Goal: Find specific page/section: Find specific page/section

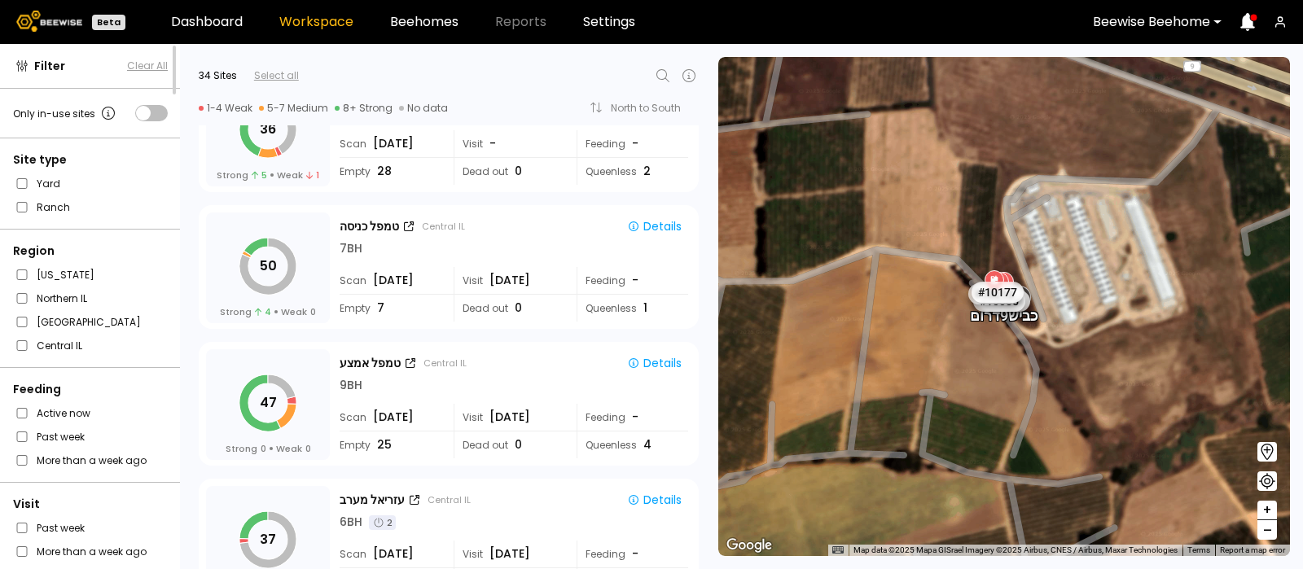
scroll to position [2128, 0]
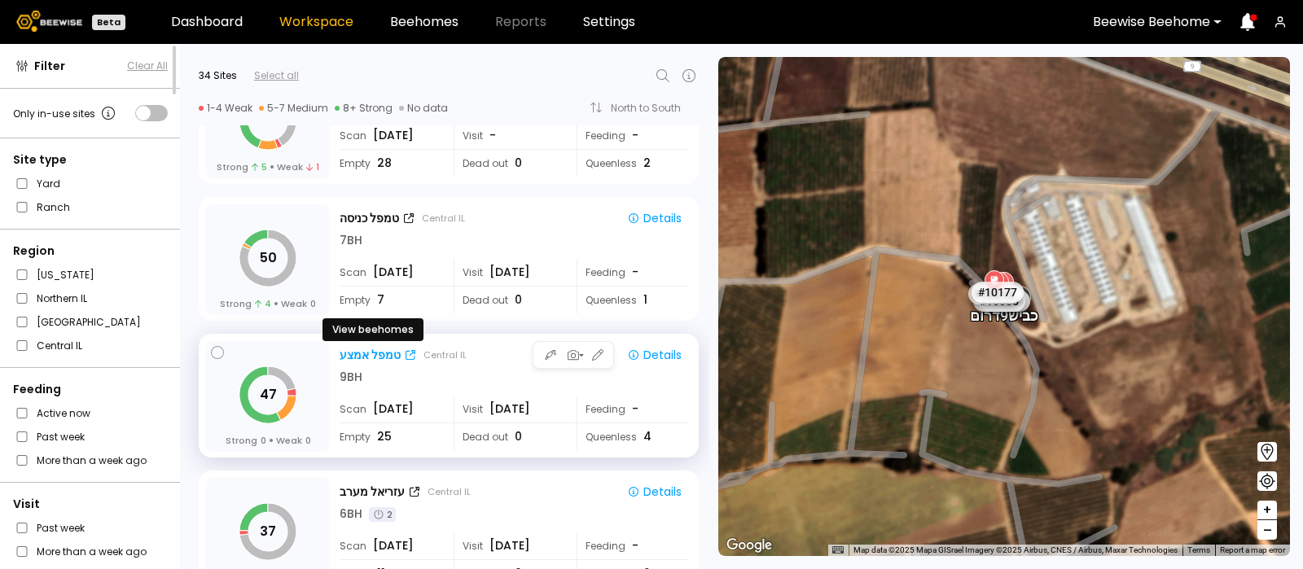
click at [373, 348] on div "טמפל אמצע" at bounding box center [370, 355] width 61 height 17
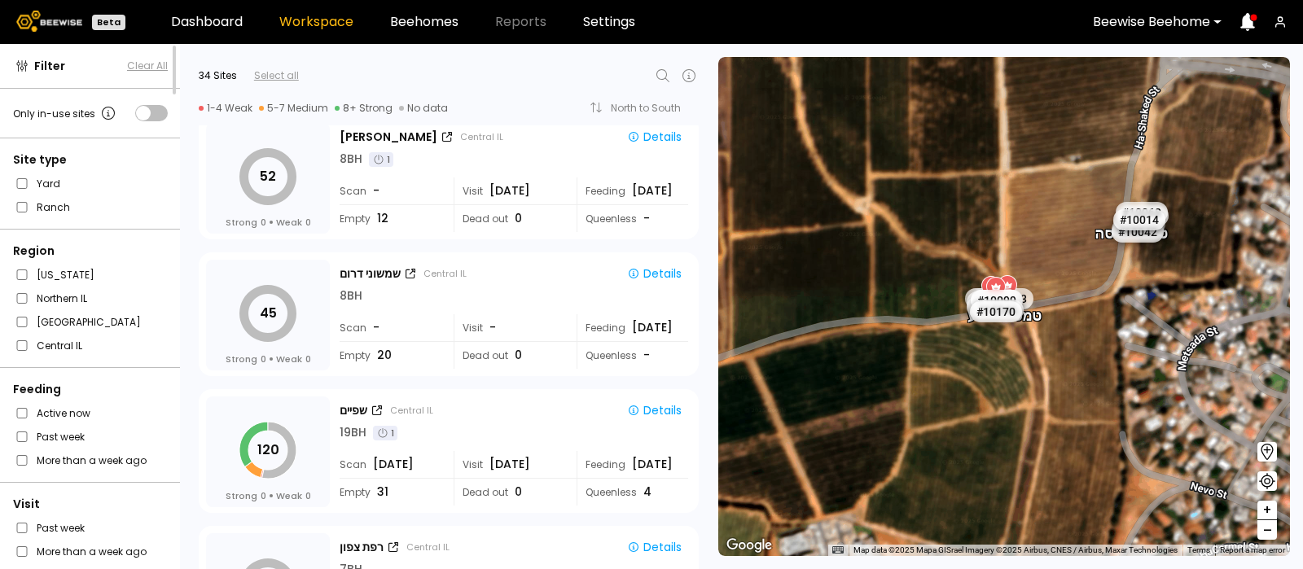
scroll to position [3718, 0]
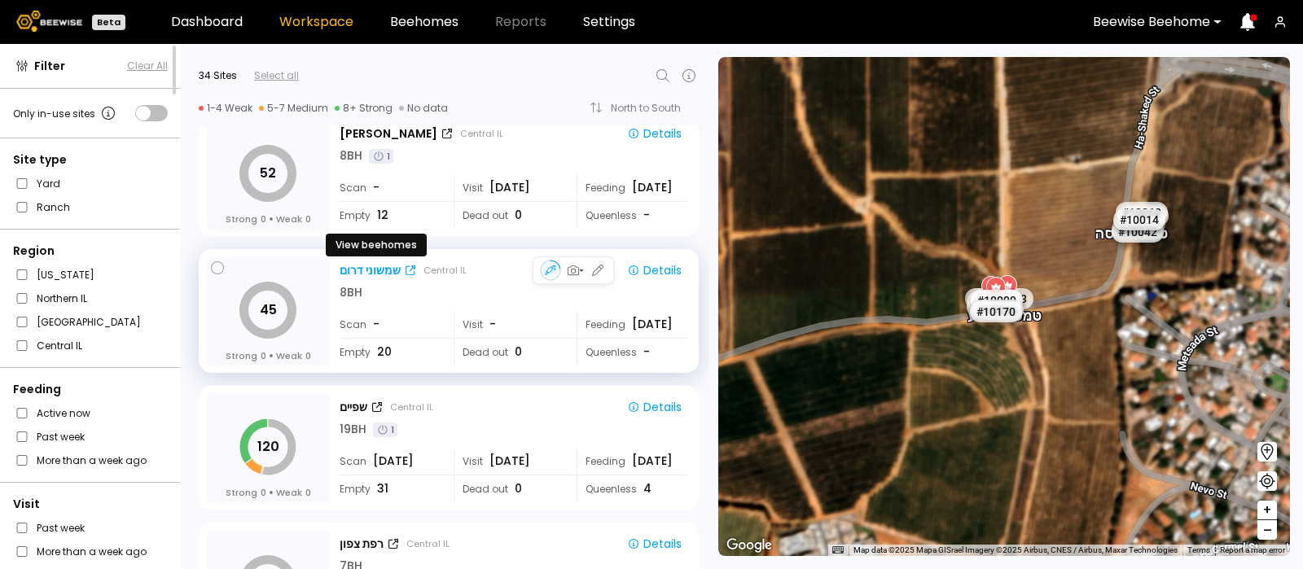
click at [372, 264] on div "שמשוני דרום" at bounding box center [370, 270] width 61 height 17
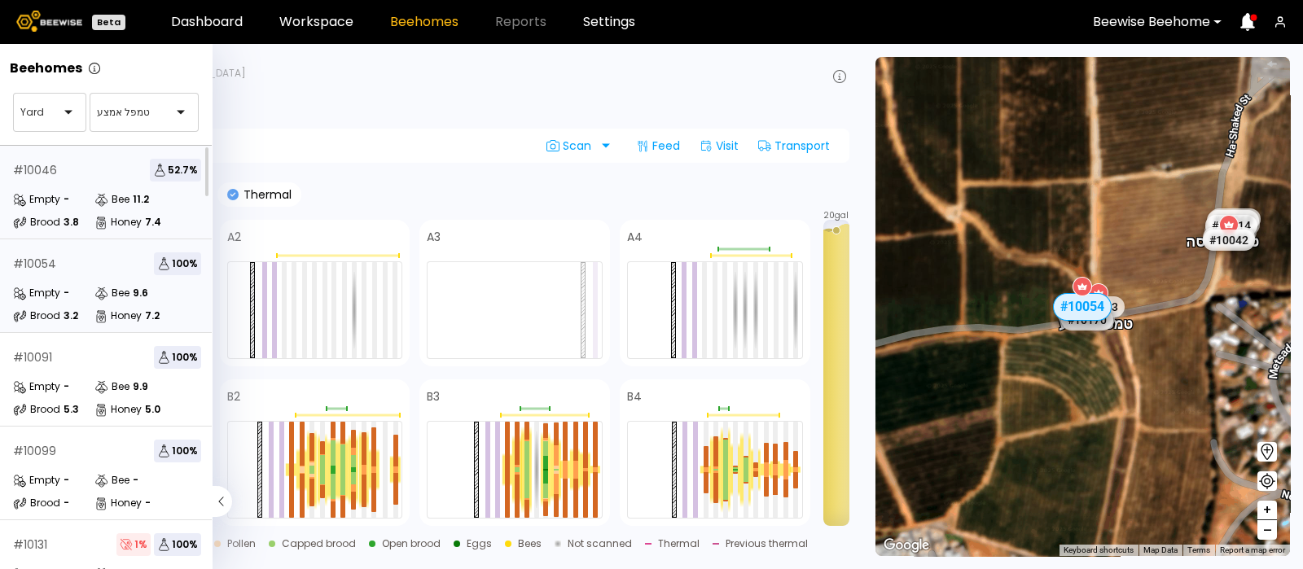
click at [72, 168] on div "# 10046 52.7 %" at bounding box center [107, 170] width 188 height 23
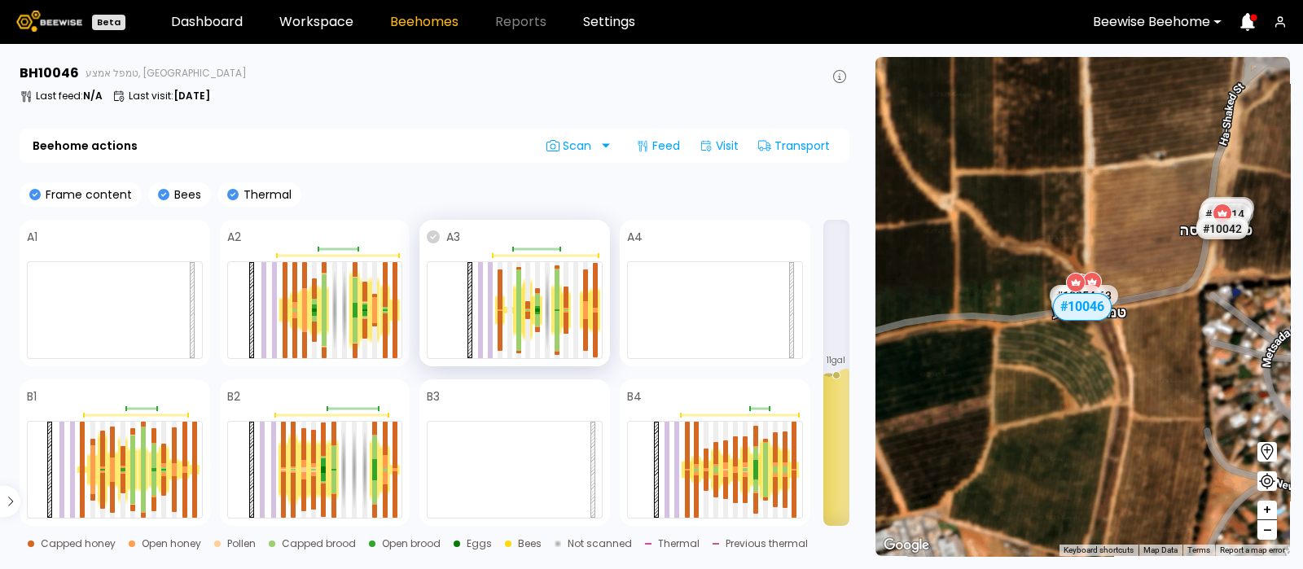
click at [436, 231] on icon at bounding box center [433, 237] width 13 height 13
click at [660, 147] on div "Feed" at bounding box center [658, 146] width 57 height 26
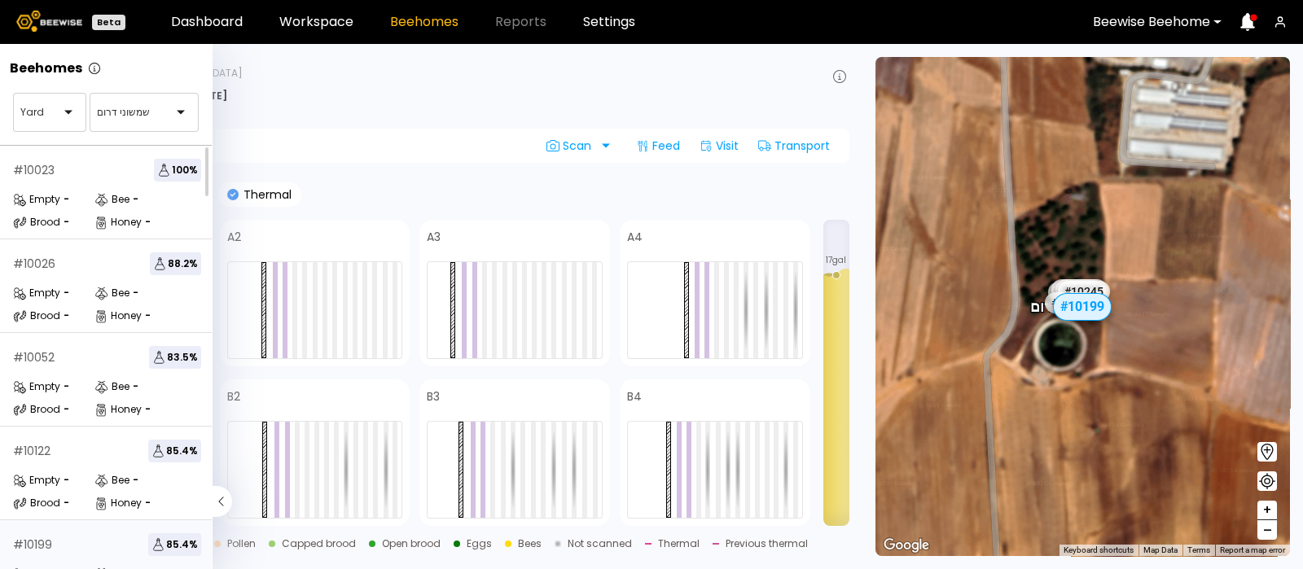
click at [0, 230] on div "# 10023 100 % Empty - Bee - Brood - Honey -" at bounding box center [107, 193] width 214 height 94
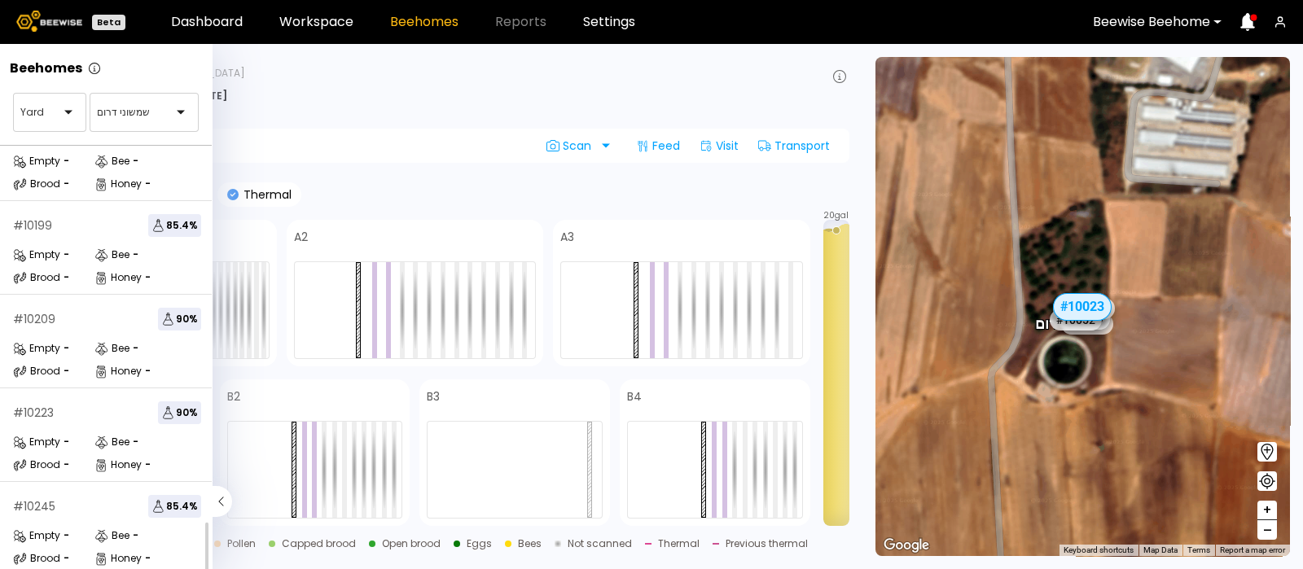
scroll to position [290, 0]
